Goal: Task Accomplishment & Management: Manage account settings

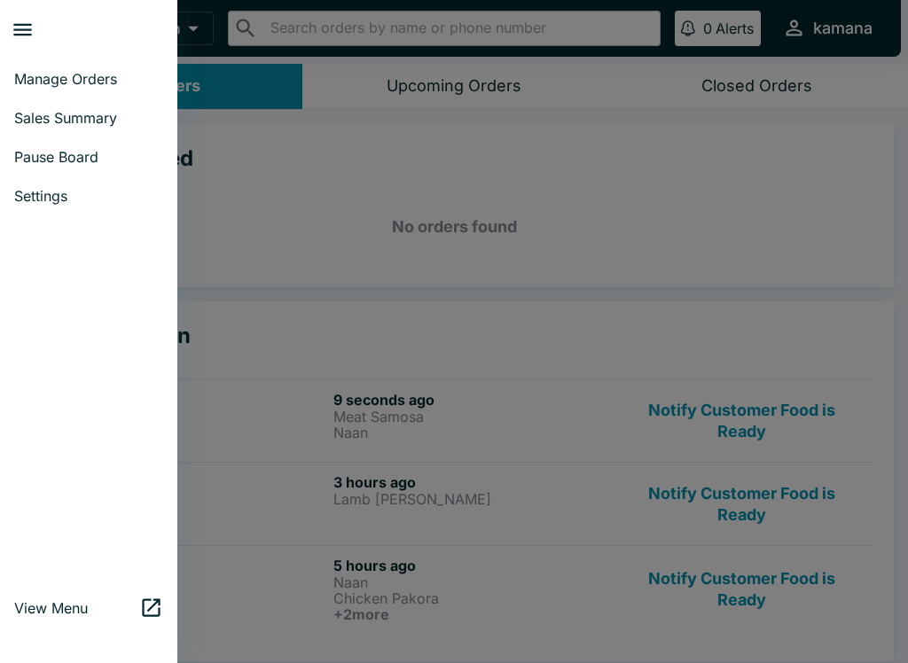
click at [81, 103] on link "Sales Summary" at bounding box center [88, 117] width 177 height 39
select select "03:00"
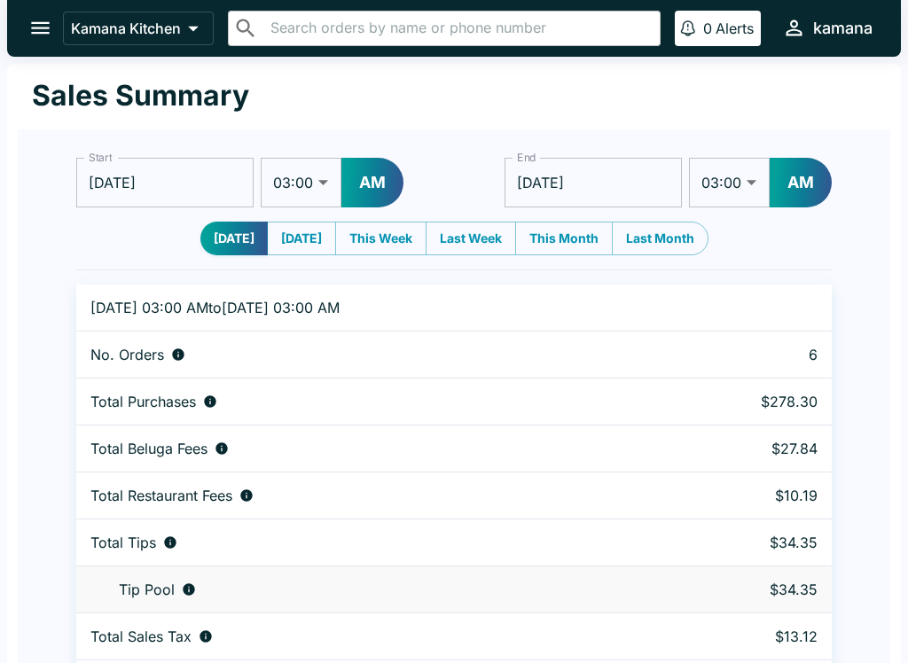
click at [30, 12] on button "open drawer" at bounding box center [40, 27] width 45 height 45
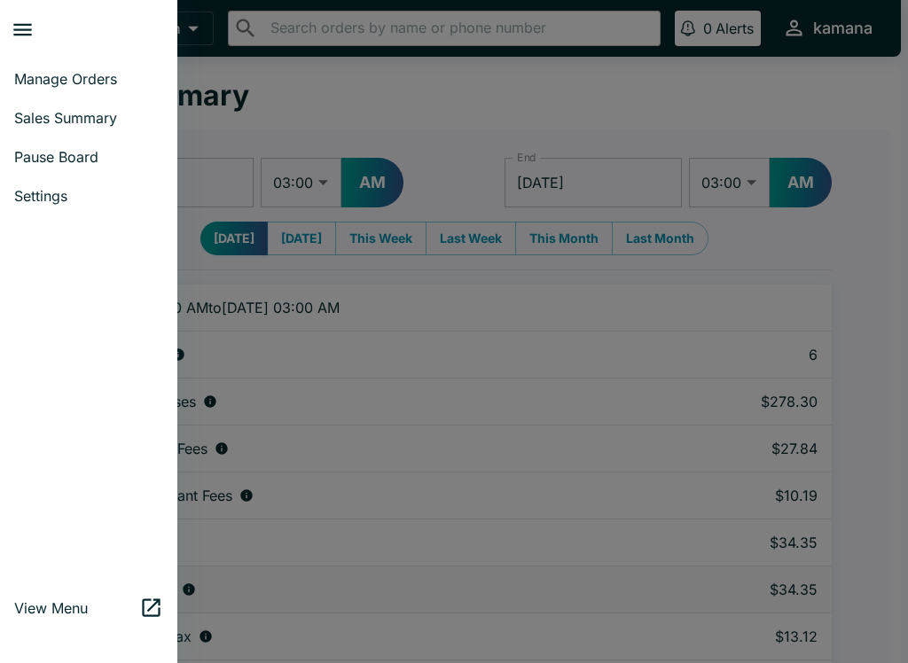
click at [114, 66] on link "Manage Orders" at bounding box center [88, 78] width 177 height 39
